Goal: Information Seeking & Learning: Learn about a topic

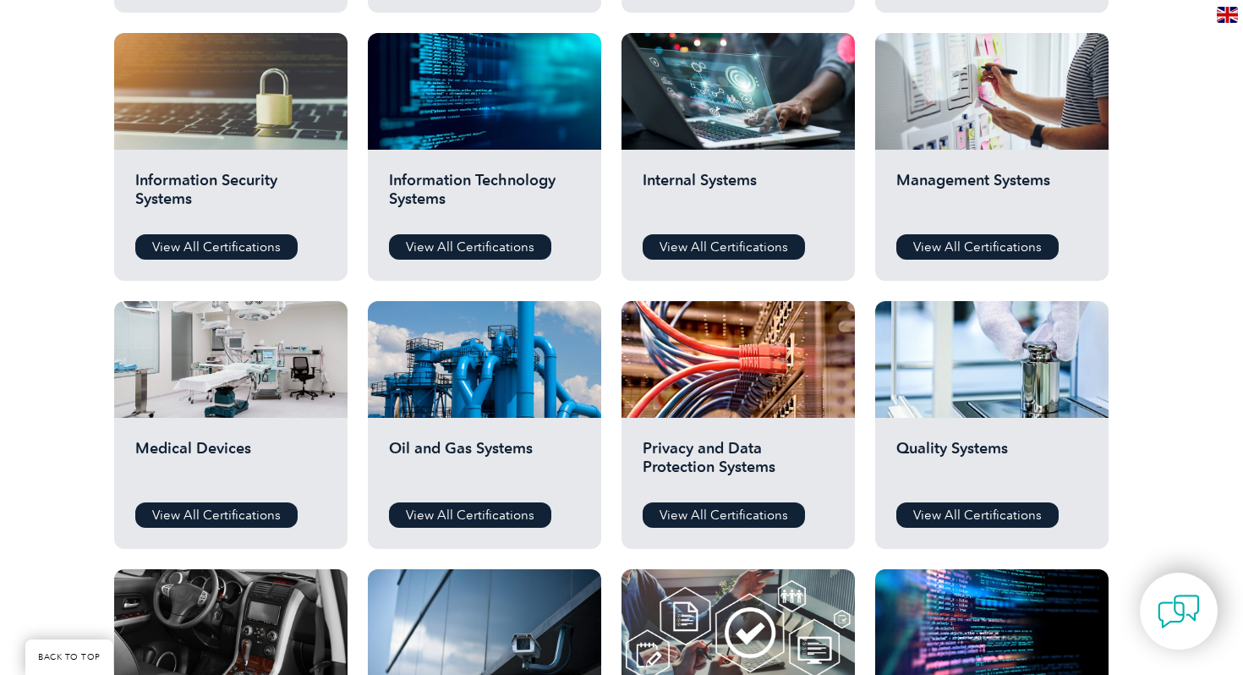
scroll to position [877, 0]
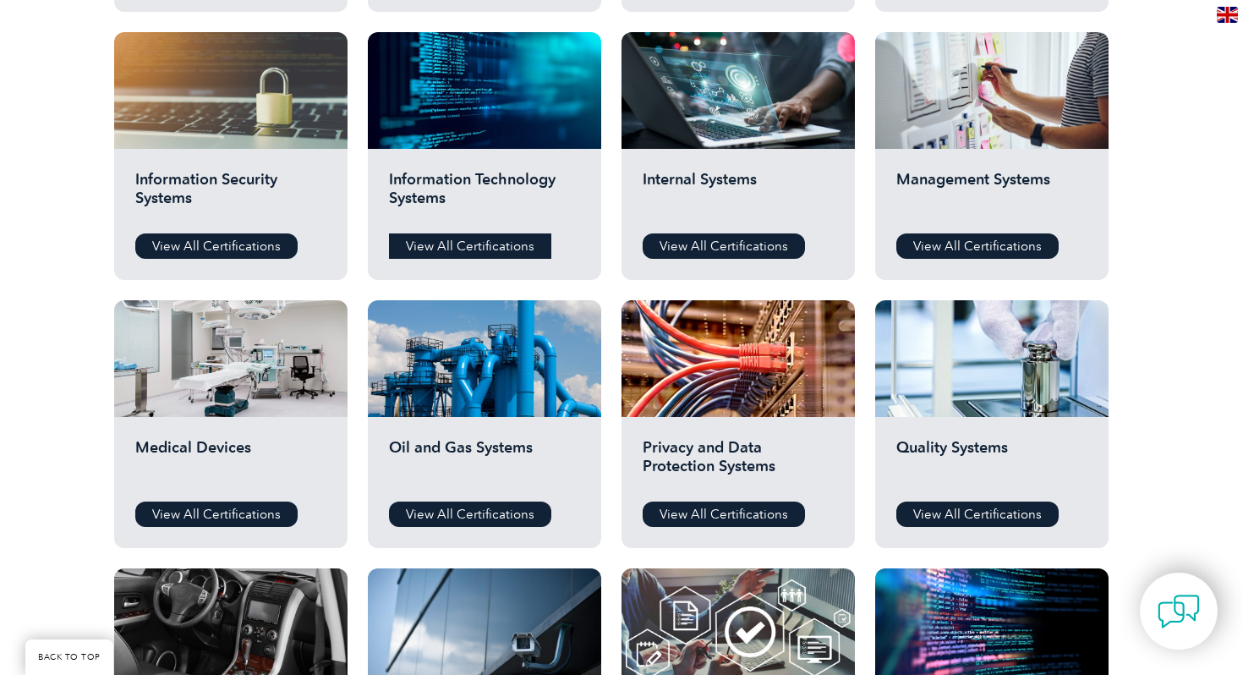
click at [461, 249] on link "View All Certifications" at bounding box center [470, 245] width 162 height 25
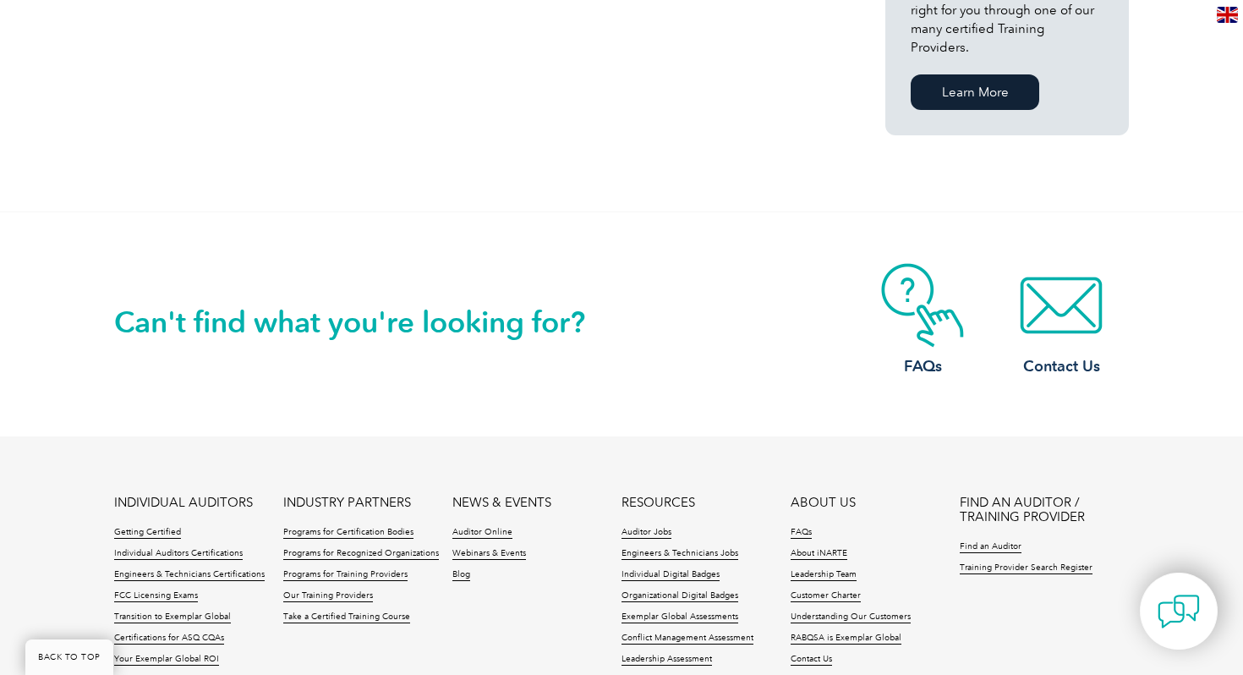
scroll to position [1283, 0]
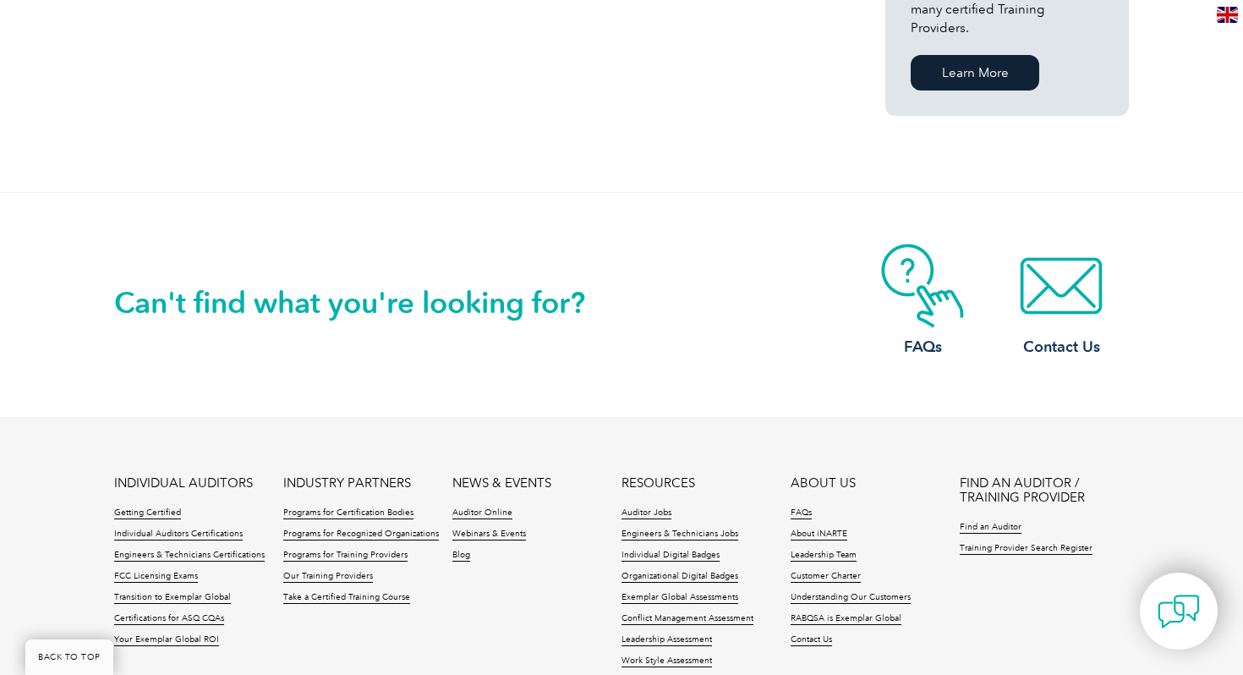
click at [939, 55] on link "Learn More" at bounding box center [974, 73] width 128 height 36
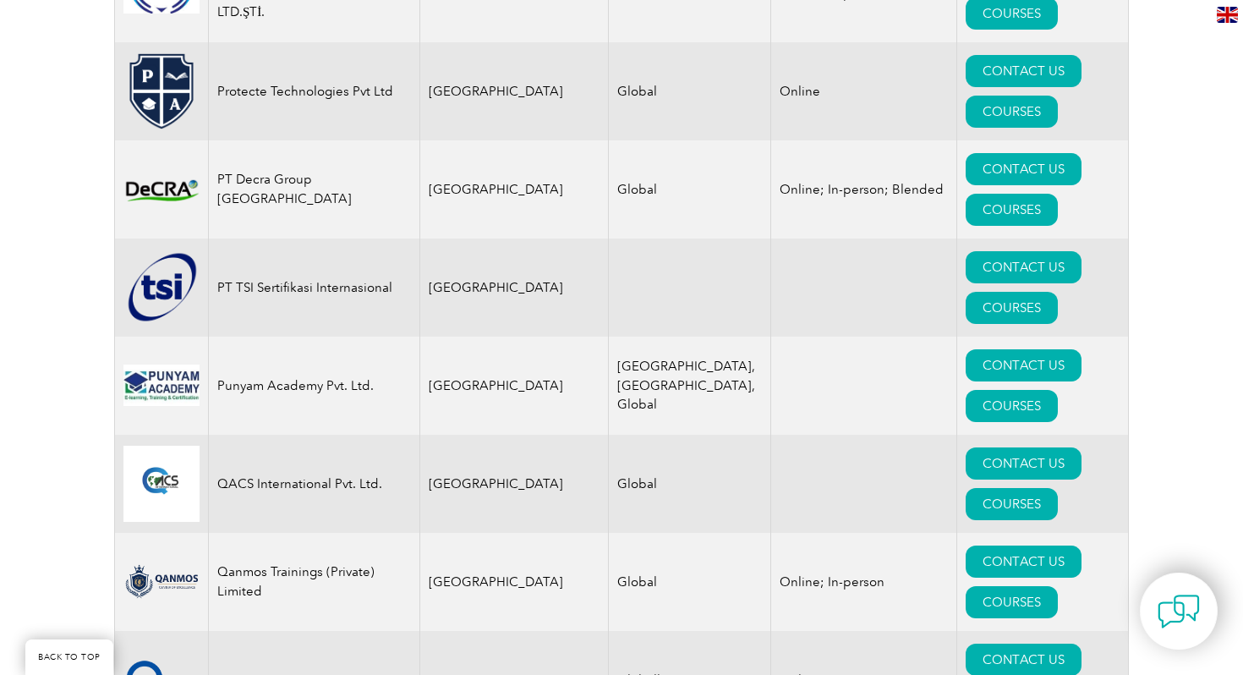
scroll to position [21041, 0]
